Goal: Transaction & Acquisition: Purchase product/service

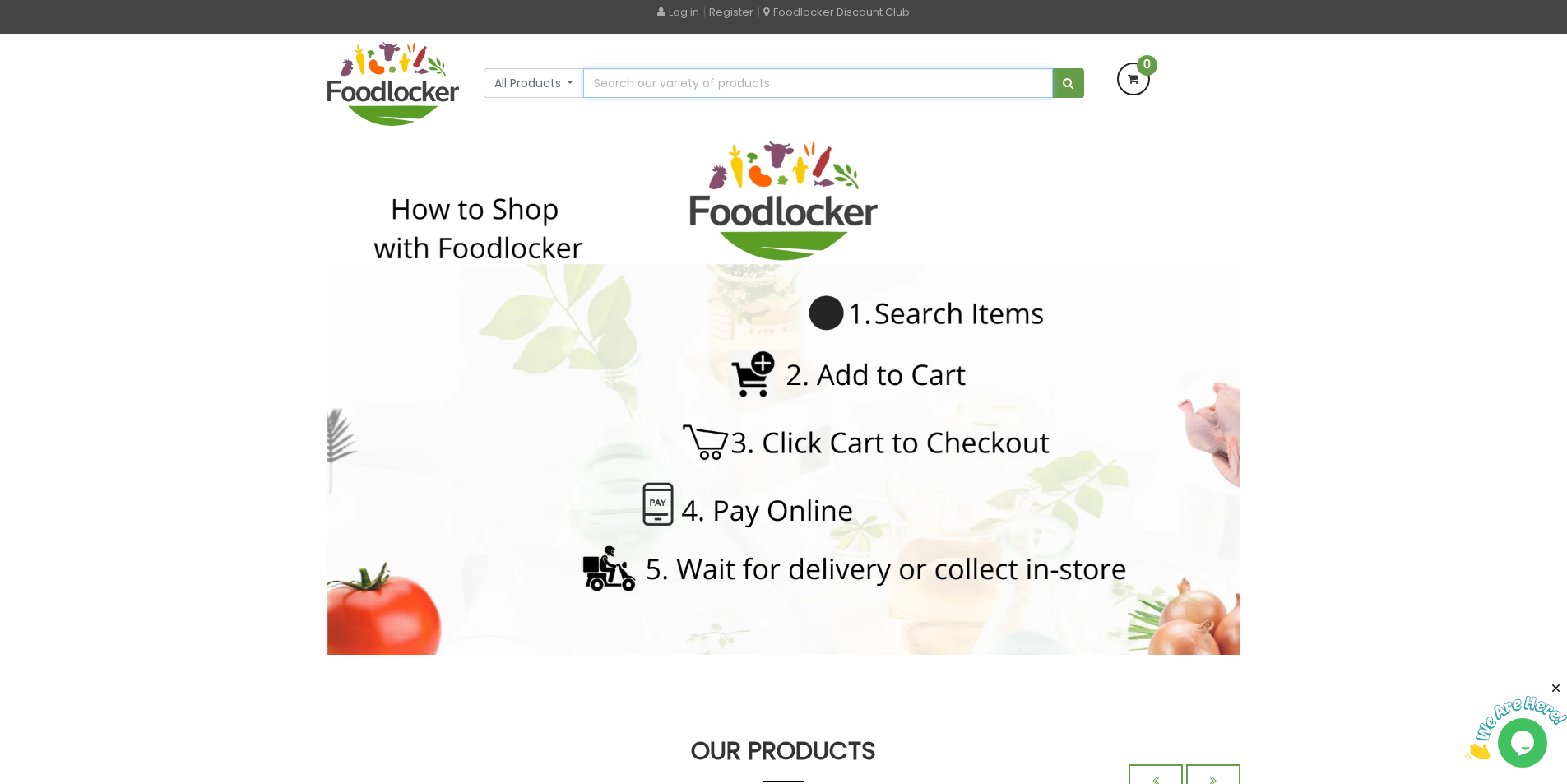
click at [624, 91] on input "text" at bounding box center [817, 82] width 469 height 29
paste input "SHAWARMA SAUCE"
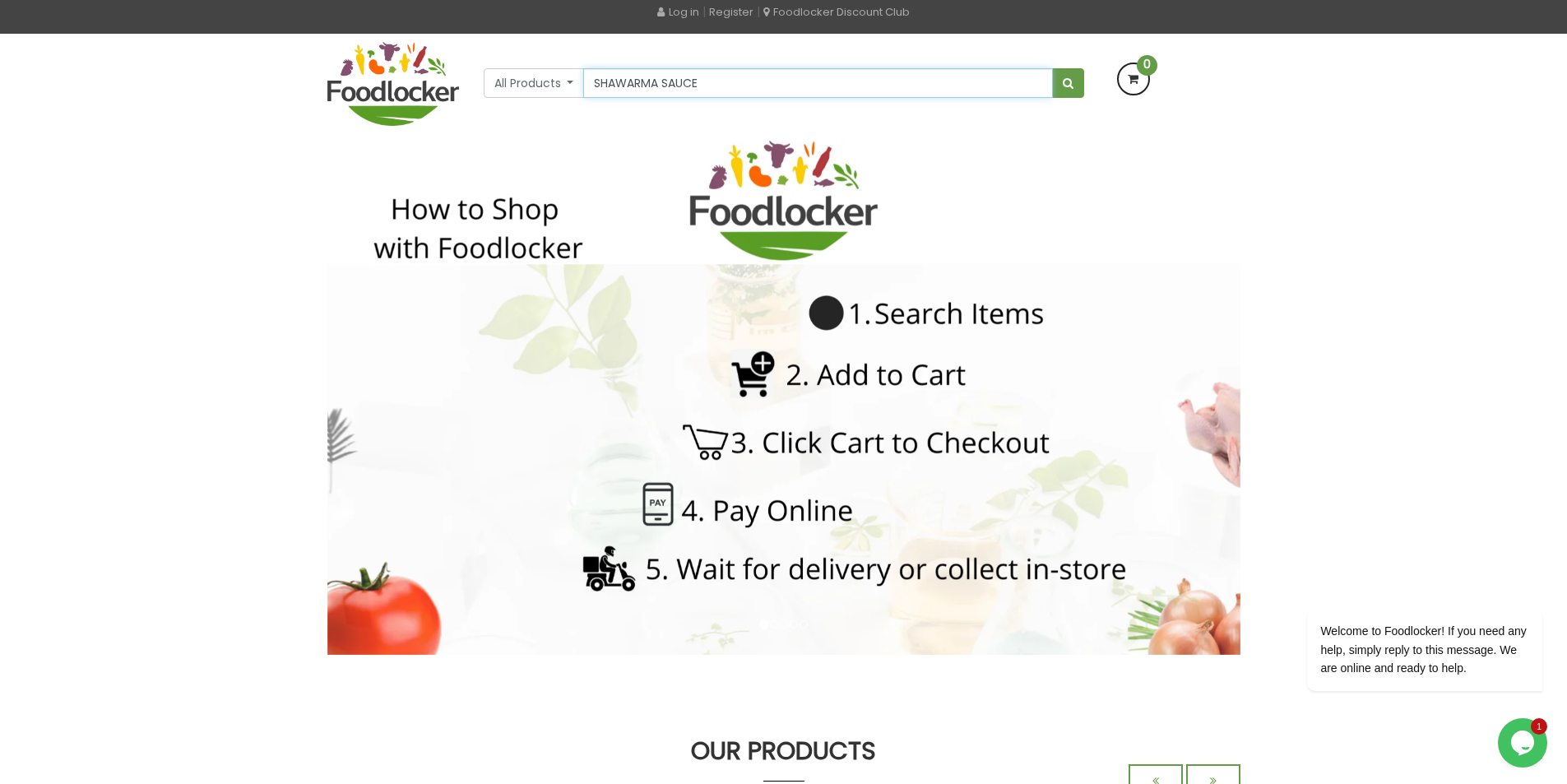
type input "SHAWARMA SAUCE"
click at [1052, 68] on button "submit" at bounding box center [1068, 82] width 32 height 29
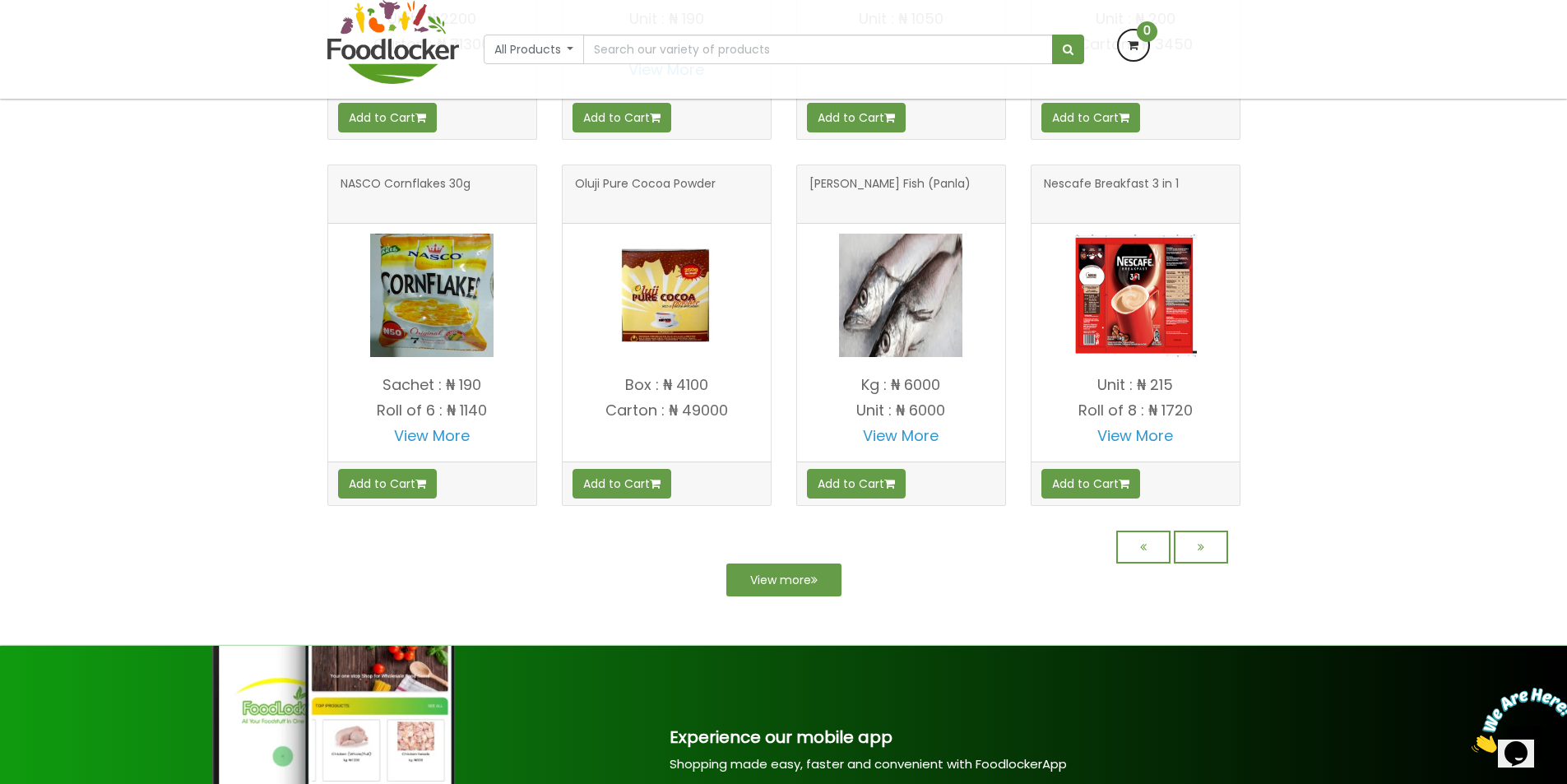
scroll to position [1350, 0]
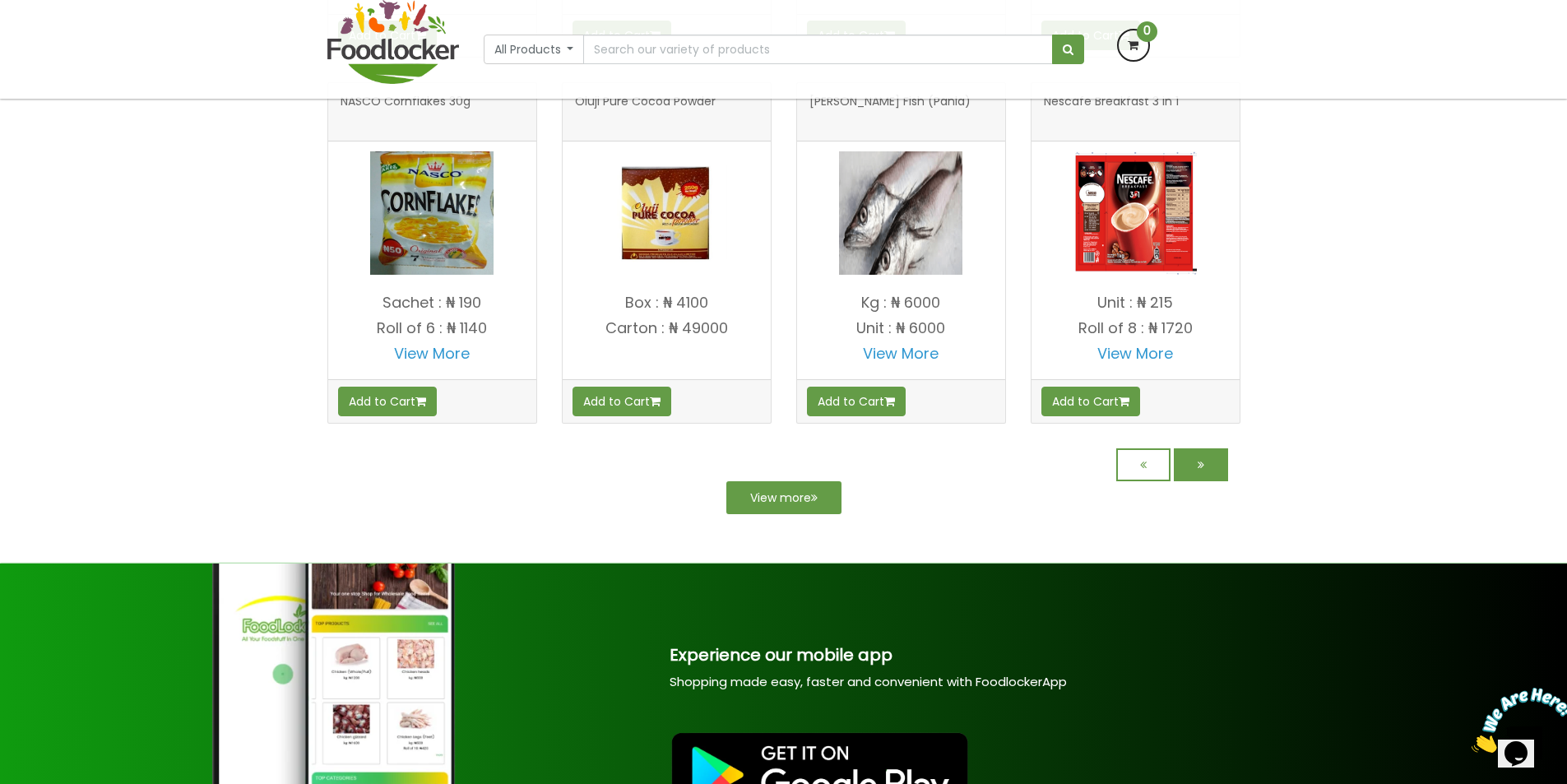
click at [1216, 478] on link at bounding box center [1201, 464] width 54 height 33
click at [1214, 479] on link at bounding box center [1201, 464] width 54 height 33
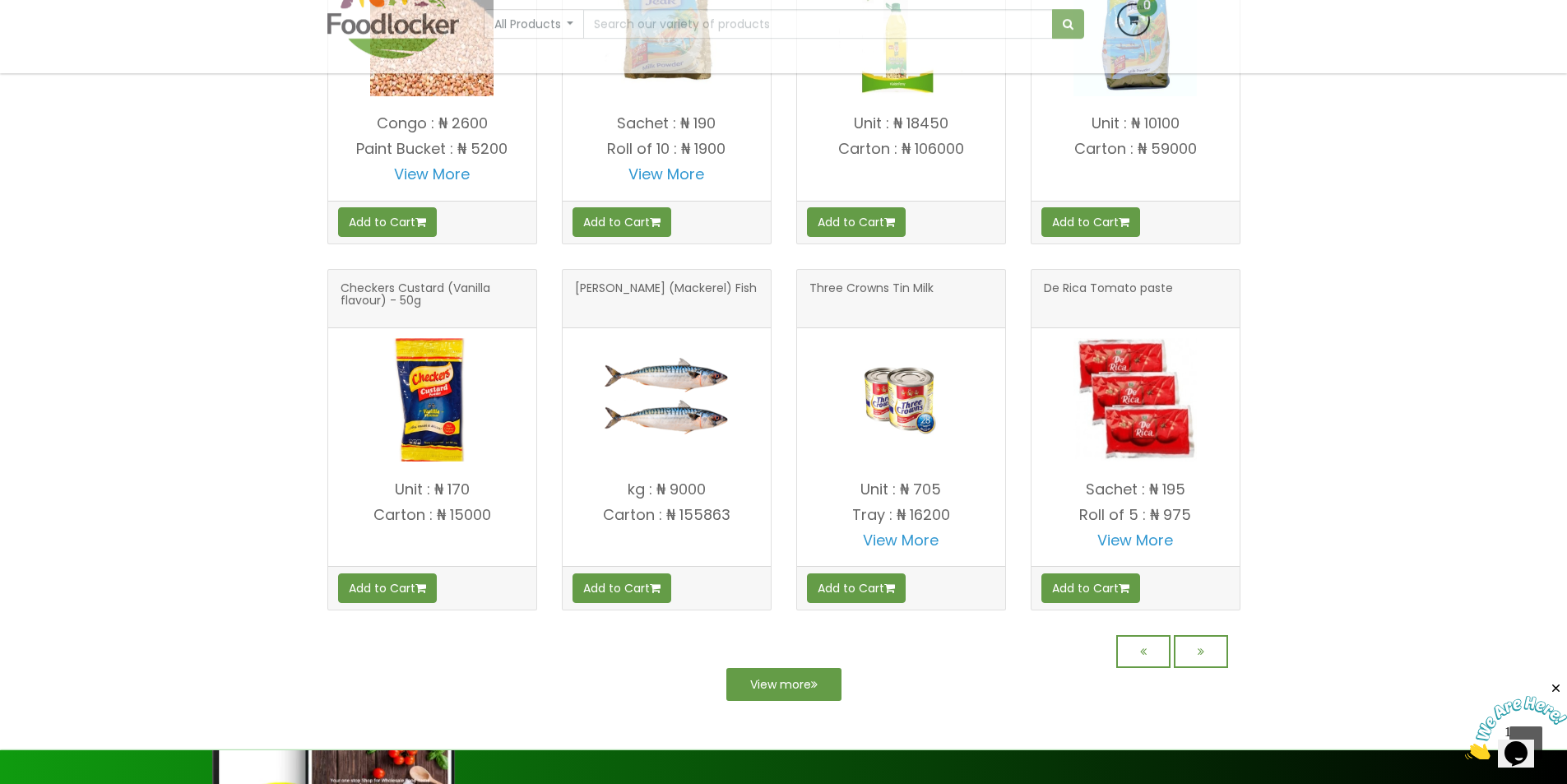
scroll to position [1234, 0]
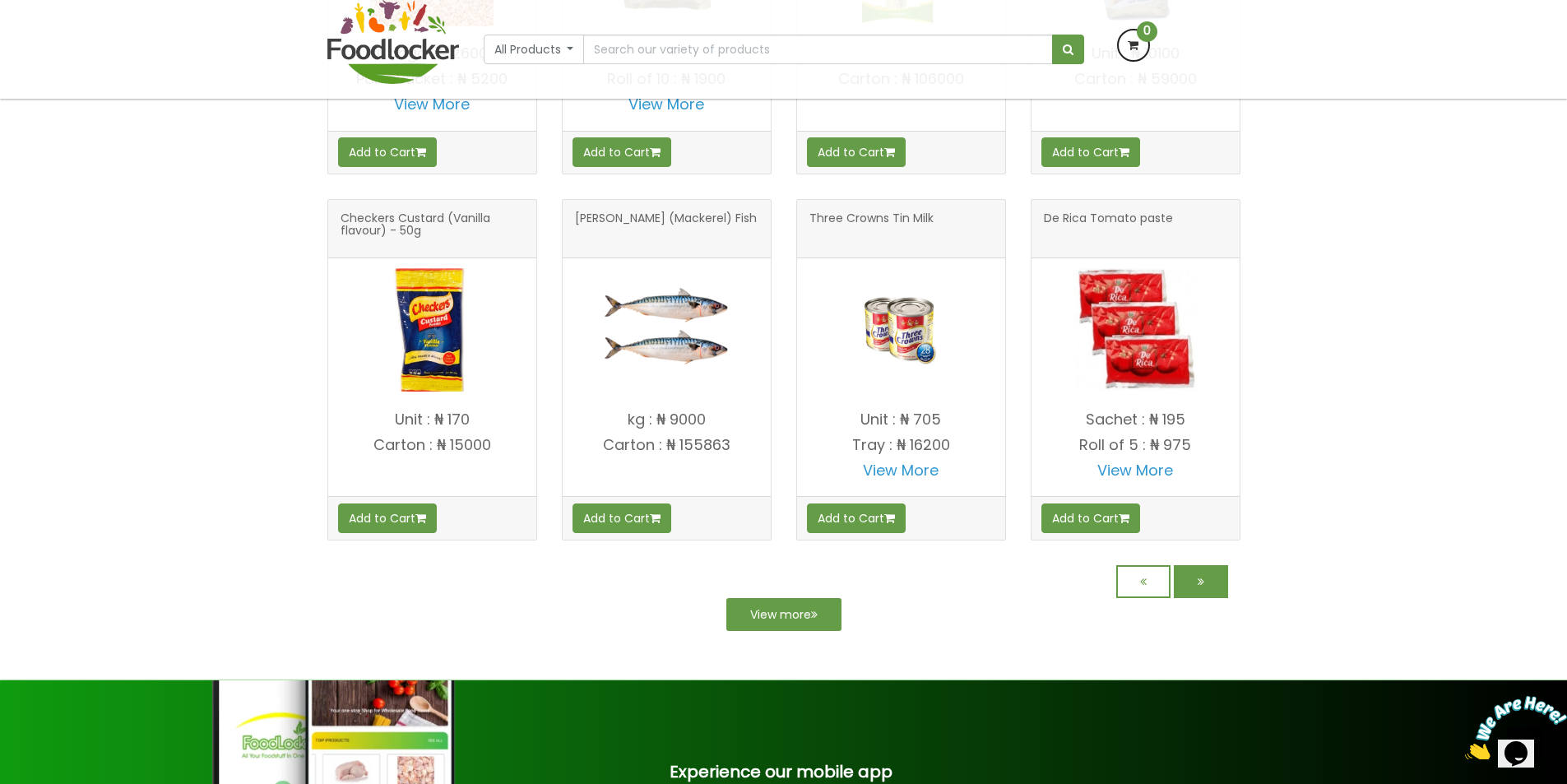
click at [1200, 592] on link at bounding box center [1201, 581] width 54 height 33
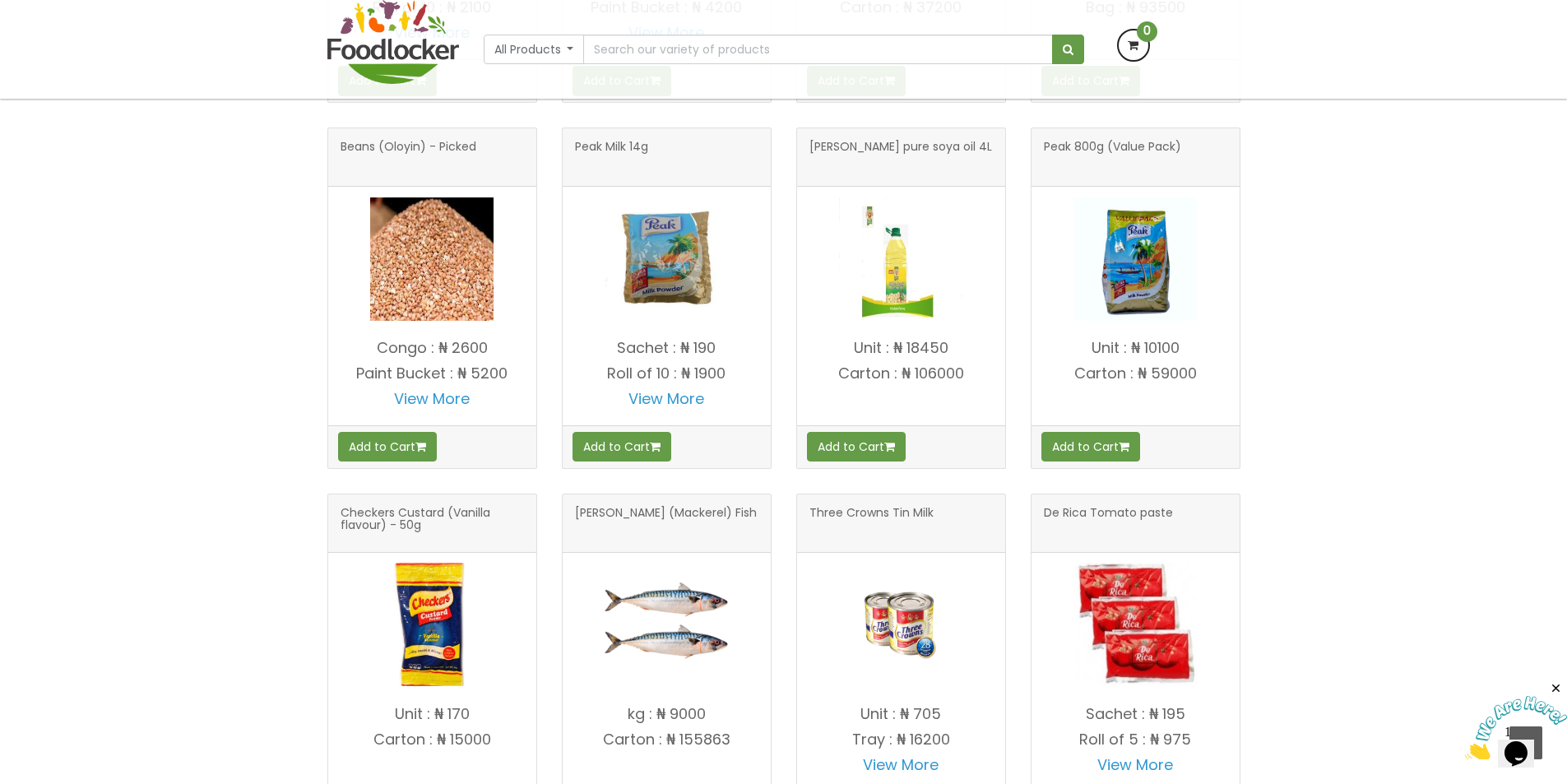
scroll to position [1199, 0]
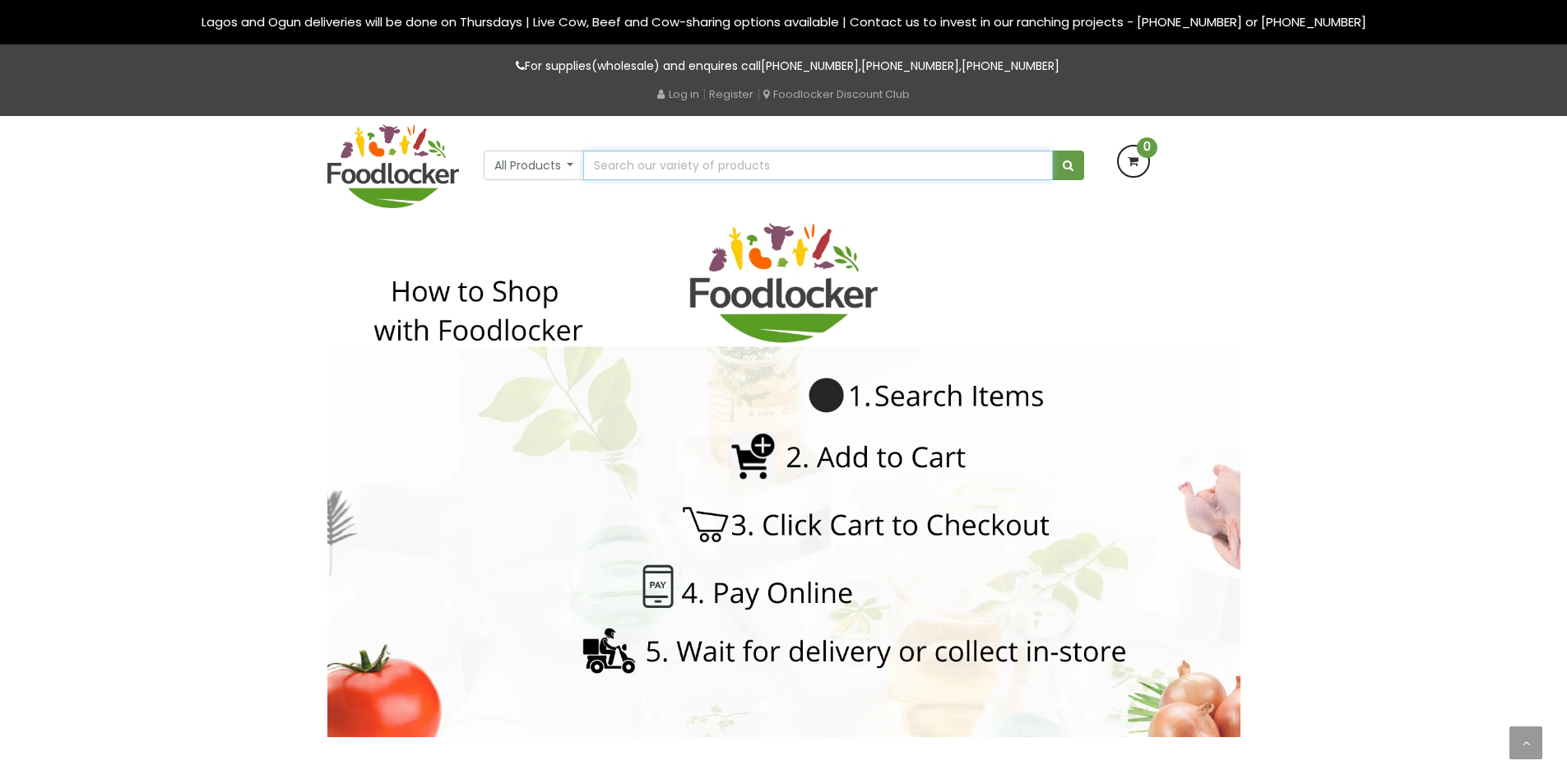
click at [647, 163] on input "text" at bounding box center [817, 165] width 469 height 29
type input "S"
paste input "SHAWARMA SAUCE"
type input "SHAWARMA SAUCE"
click at [1070, 163] on span "submit" at bounding box center [1068, 165] width 11 height 12
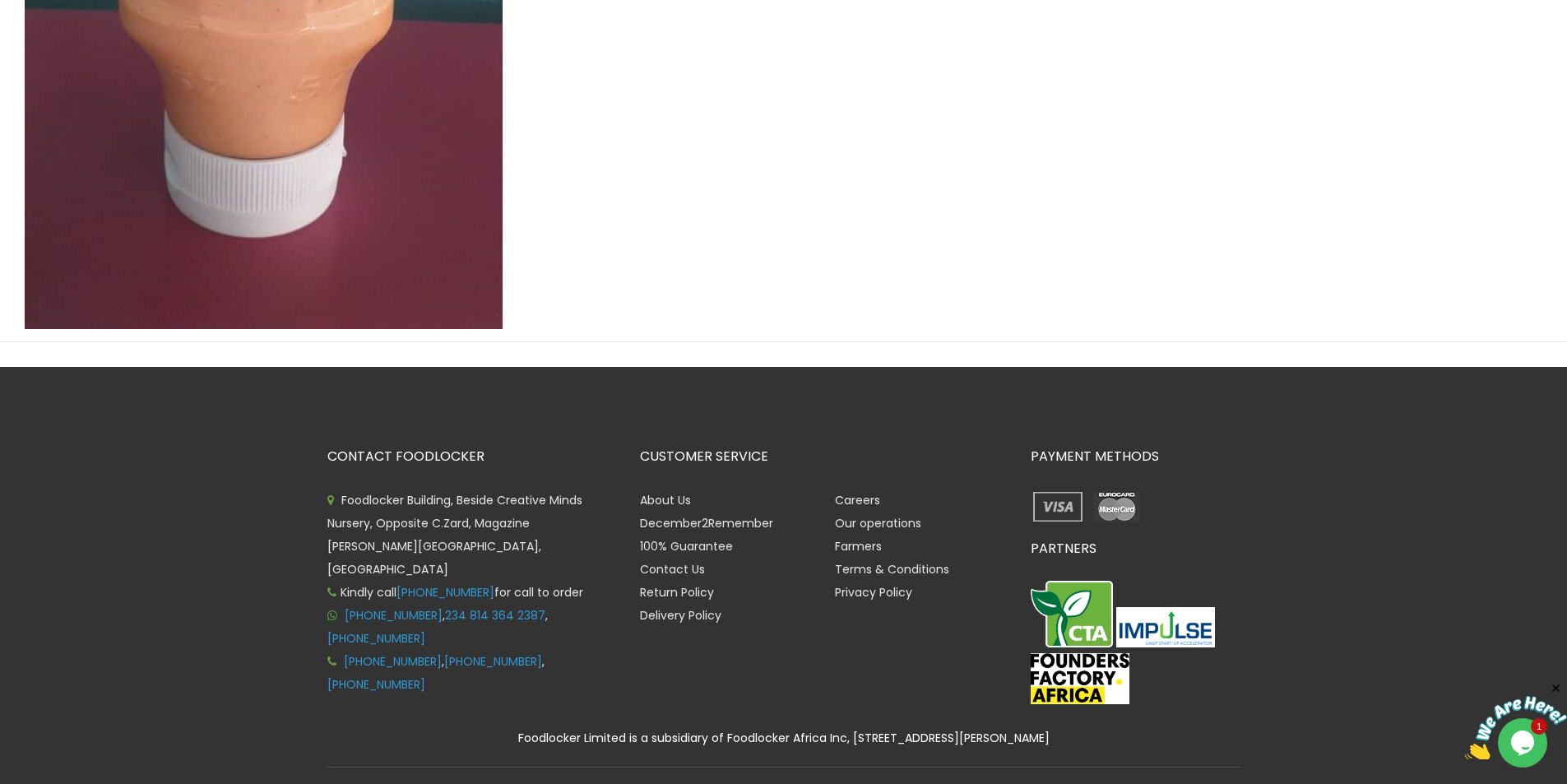
scroll to position [750, 0]
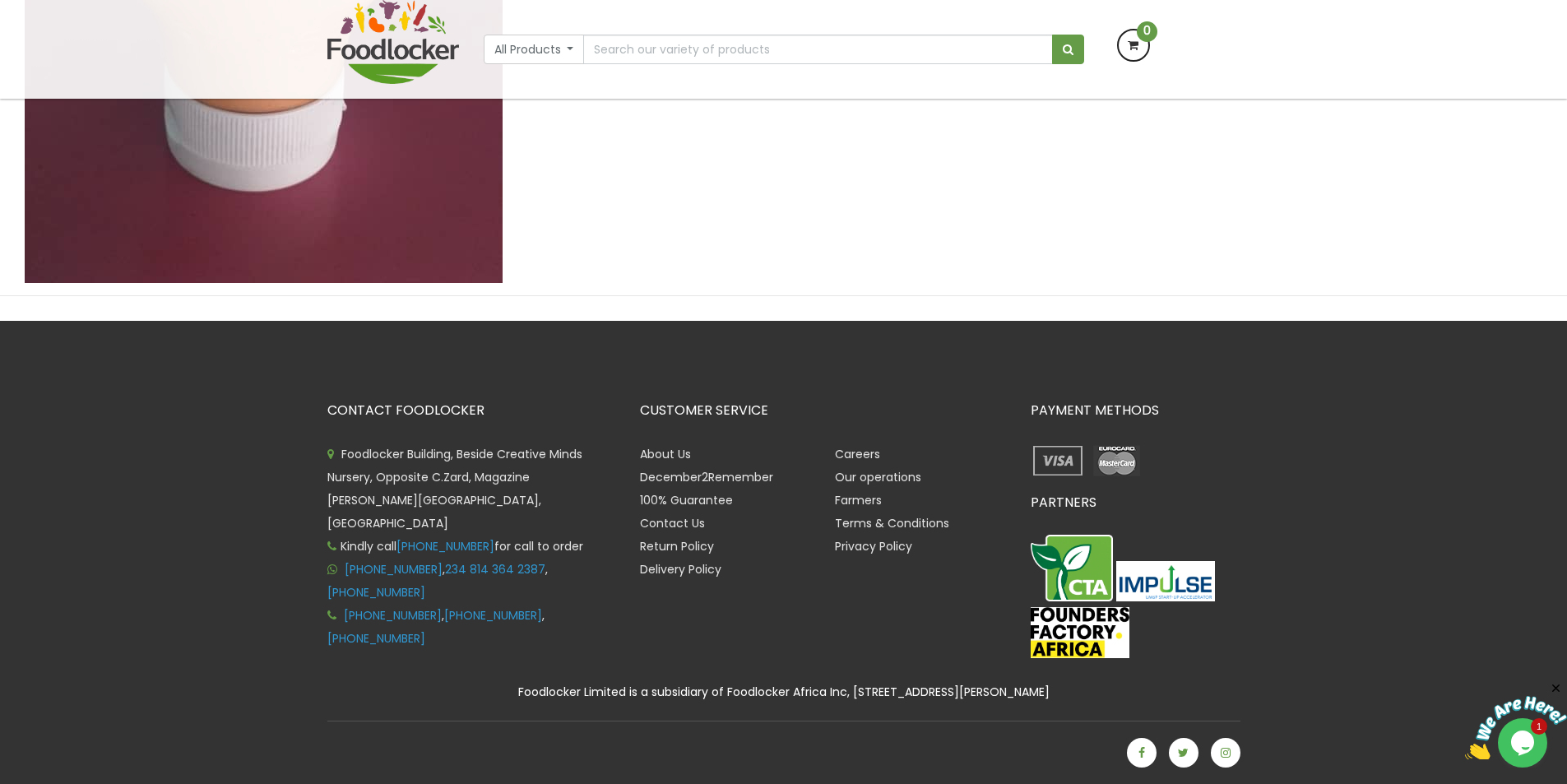
click at [843, 580] on div "Careers Our operations Farmers Terms & Conditions Privacy Policy" at bounding box center [920, 512] width 196 height 138
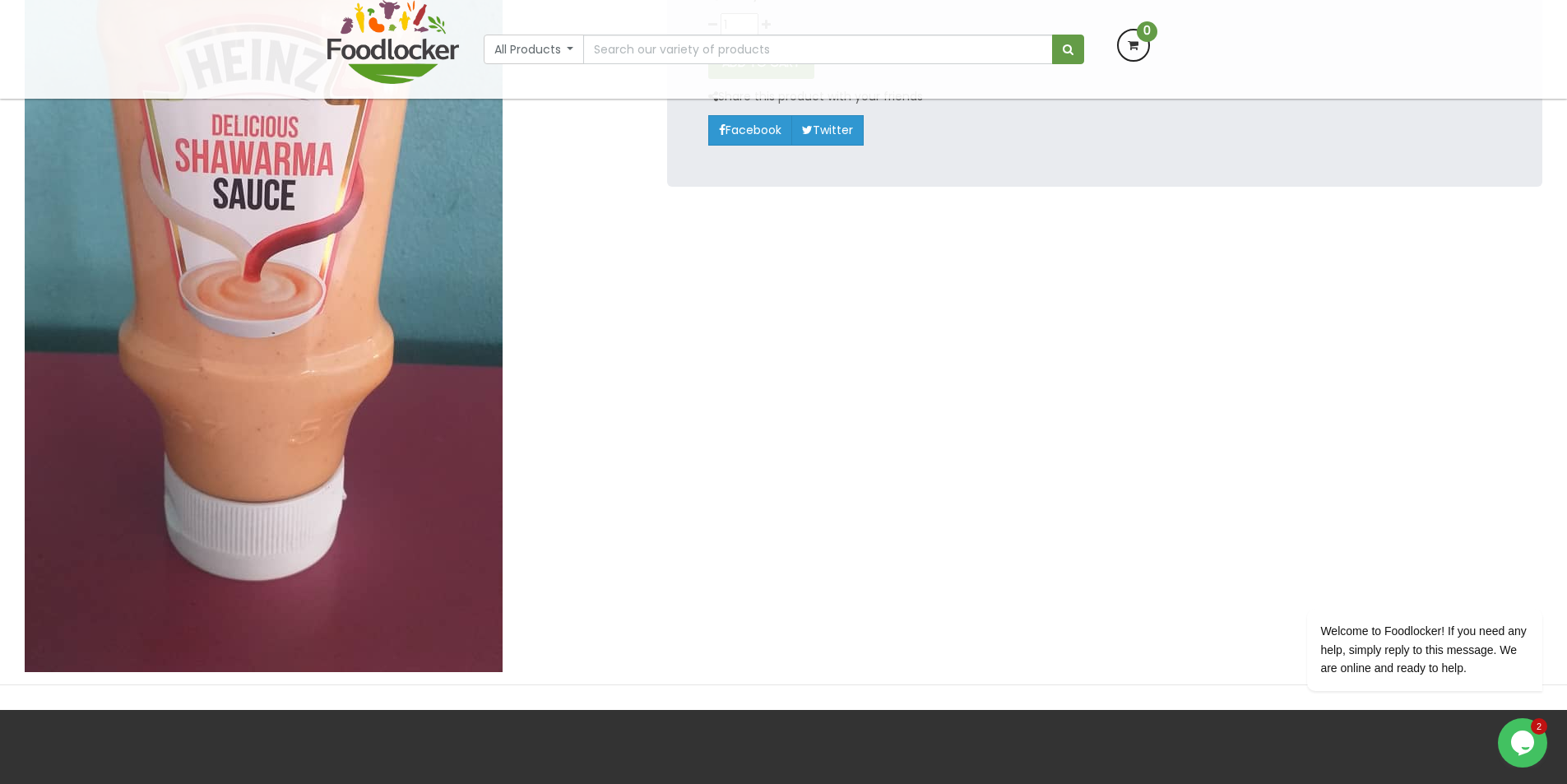
scroll to position [504, 0]
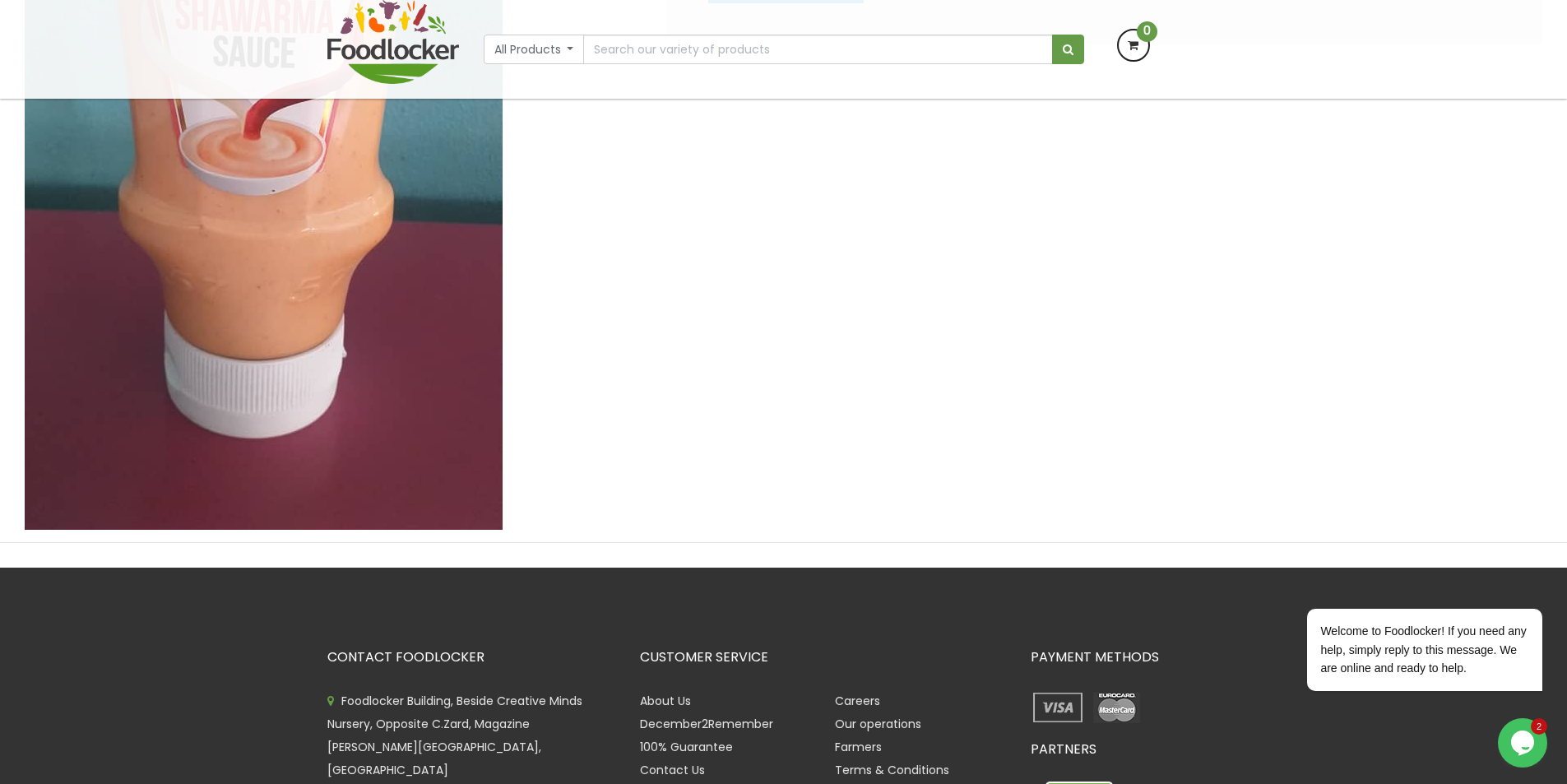
click at [1526, 744] on icon "Chat widget" at bounding box center [1523, 742] width 23 height 25
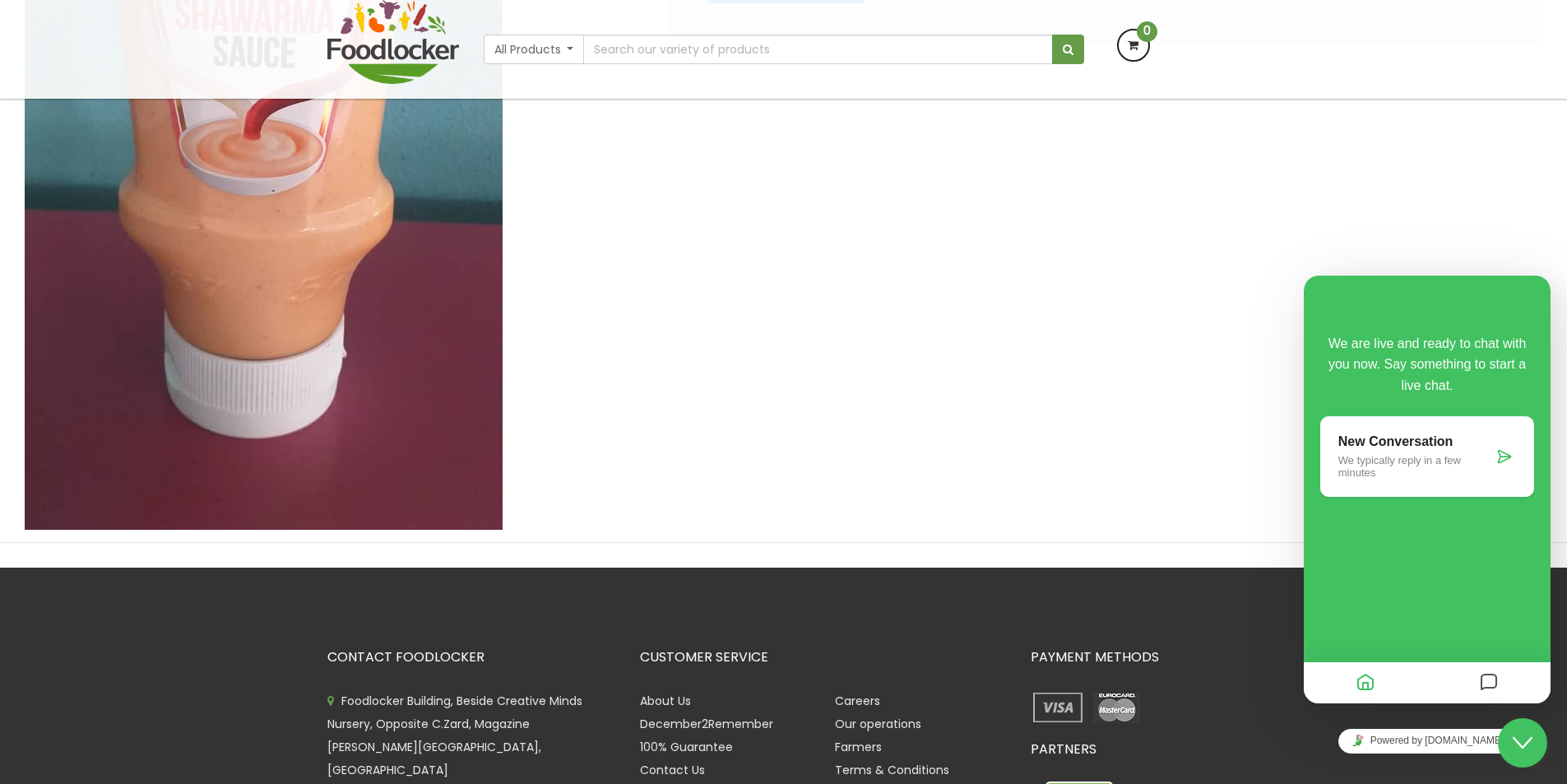
click at [1476, 243] on div "This sauce is used to mix the vegetables in our sharwama. It's gives it a cream…" at bounding box center [1105, 105] width 900 height 849
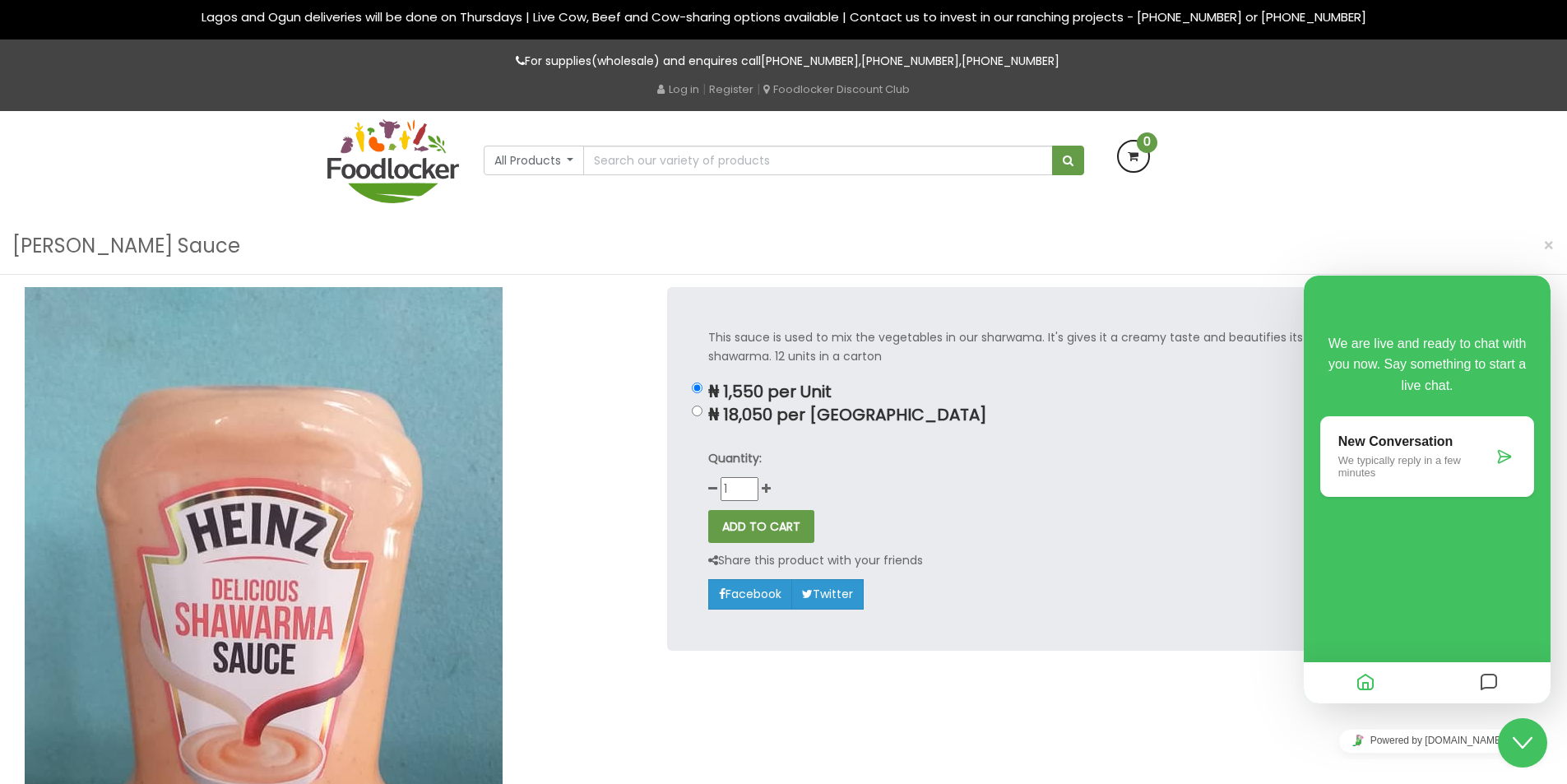
scroll to position [0, 0]
